Goal: Find contact information: Obtain details needed to contact an individual or organization

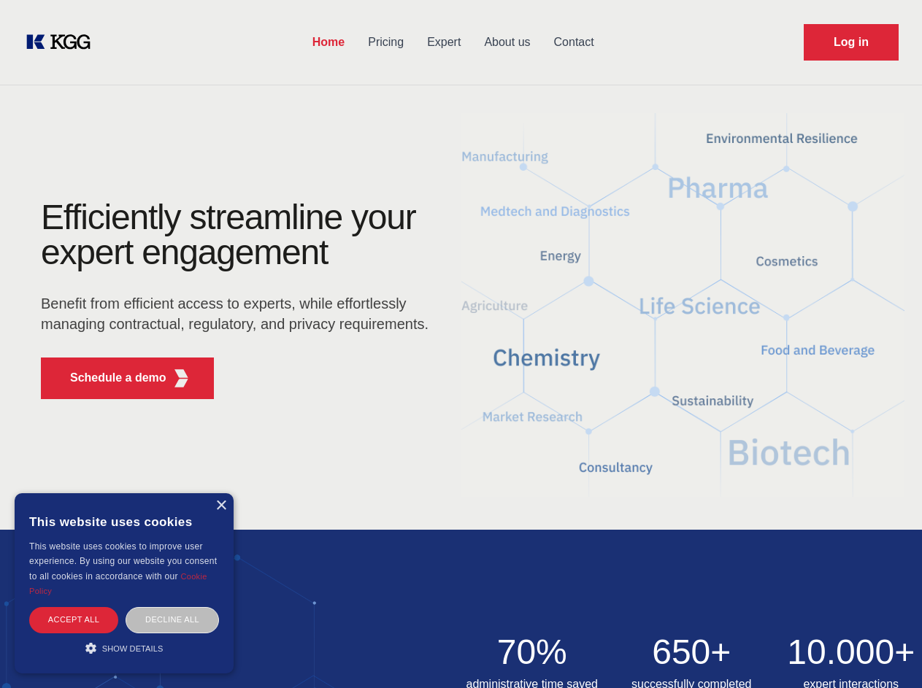
click at [461, 344] on div "Efficiently streamline your expert engagement Benefit from efficient access to …" at bounding box center [240, 305] width 444 height 211
click at [109, 378] on p "Schedule a demo" at bounding box center [118, 378] width 96 height 18
click at [220, 506] on div "× This website uses cookies This website uses cookies to improve user experienc…" at bounding box center [124, 583] width 219 height 180
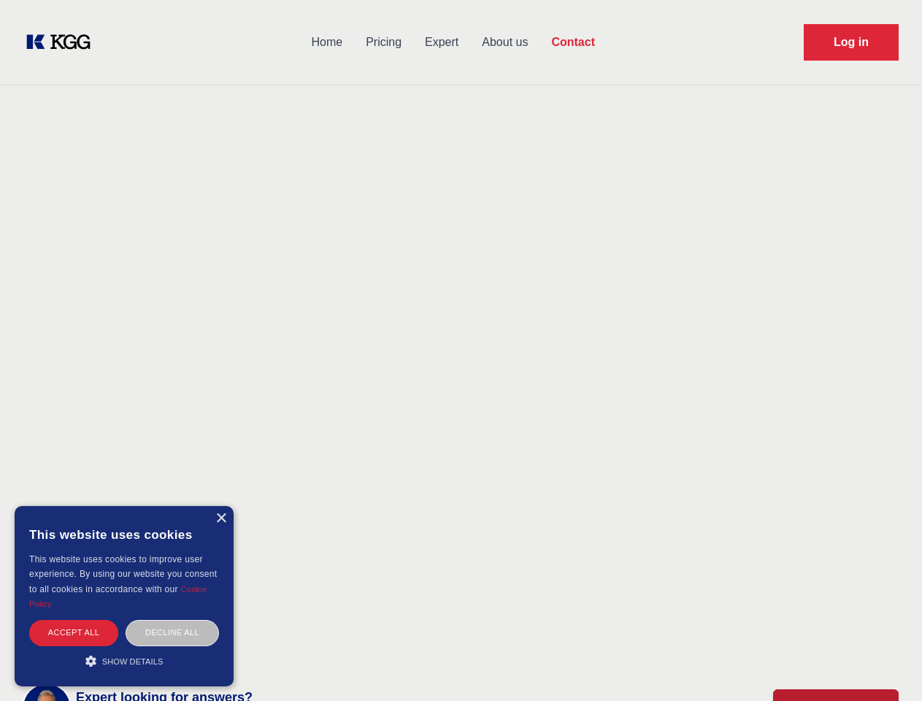
click at [74, 620] on div "Accept all" at bounding box center [73, 633] width 89 height 26
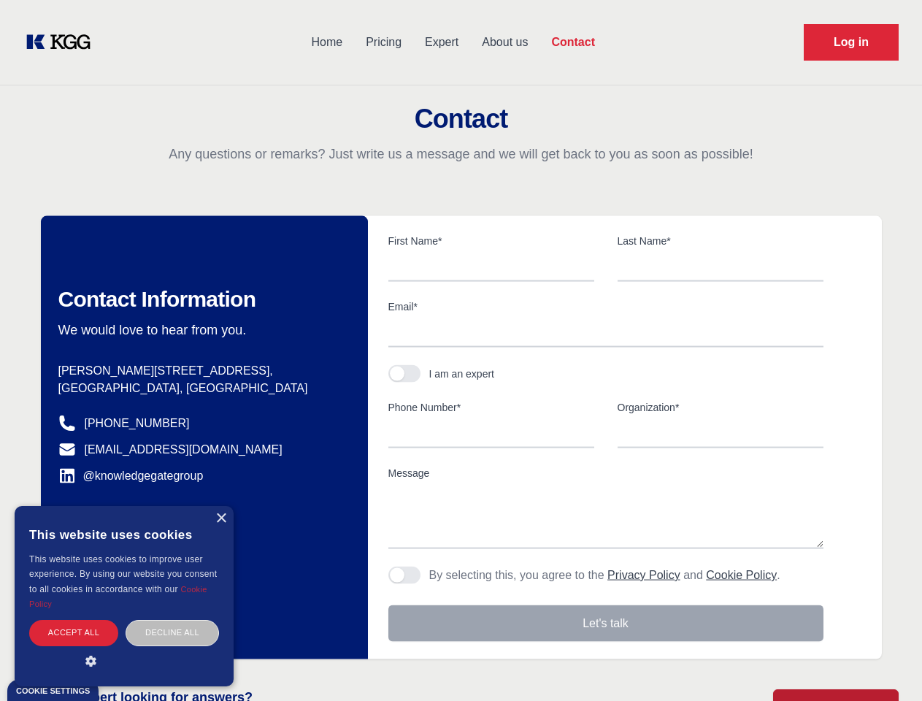
click at [172, 620] on div "Contact Information We would love to hear from you. Postal address [PERSON_NAME…" at bounding box center [204, 437] width 327 height 443
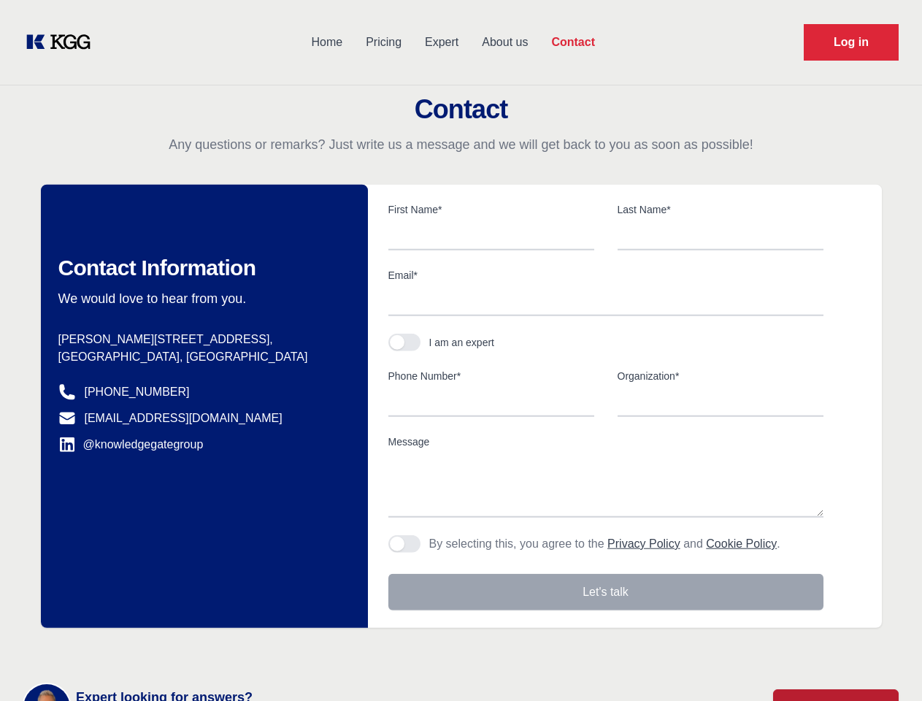
click at [124, 648] on main "Contact Any questions or remarks? Just write us a message and we will get back …" at bounding box center [461, 380] width 922 height 760
